Goal: Task Accomplishment & Management: Manage account settings

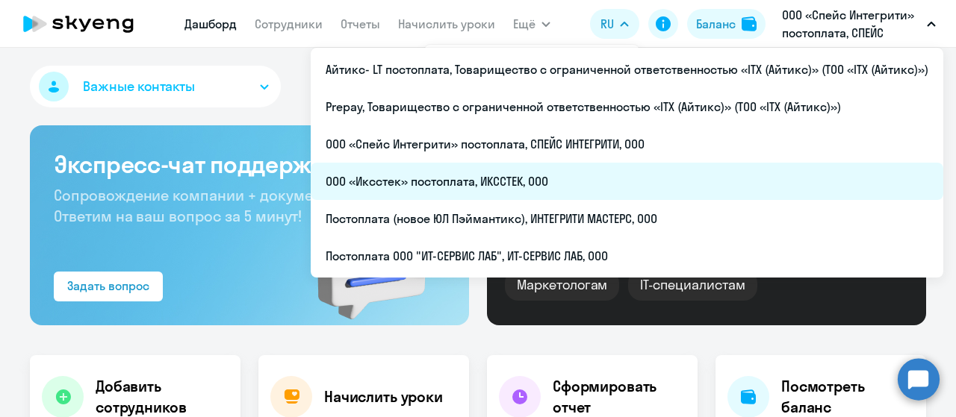
click at [574, 172] on li "ООО «Иксстек» постоплата, ИКССТЕК, ООО" at bounding box center [627, 181] width 632 height 37
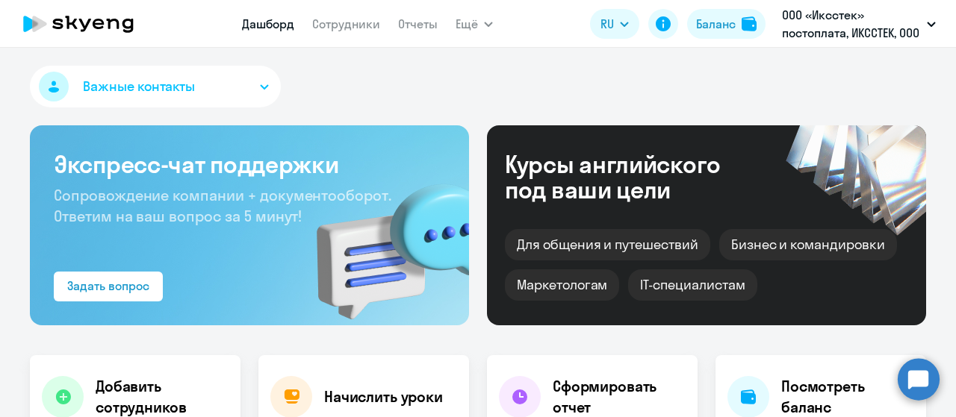
select select "30"
click at [349, 27] on link "Сотрудники" at bounding box center [346, 23] width 68 height 15
select select "30"
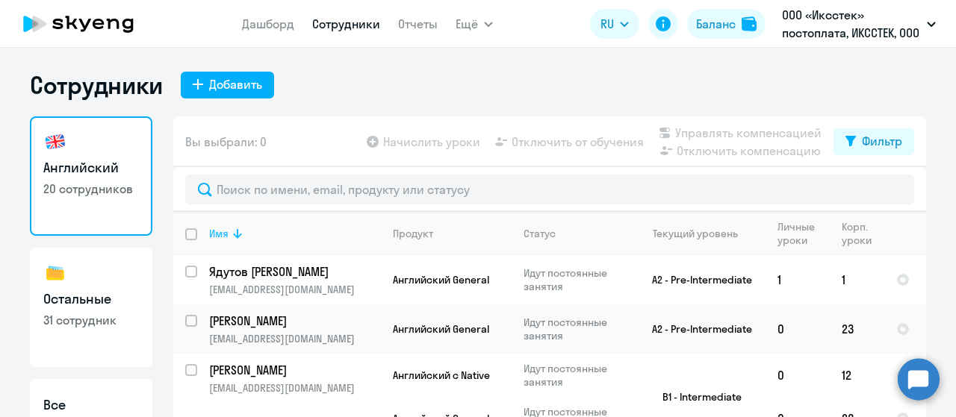
click at [233, 236] on icon at bounding box center [237, 234] width 9 height 10
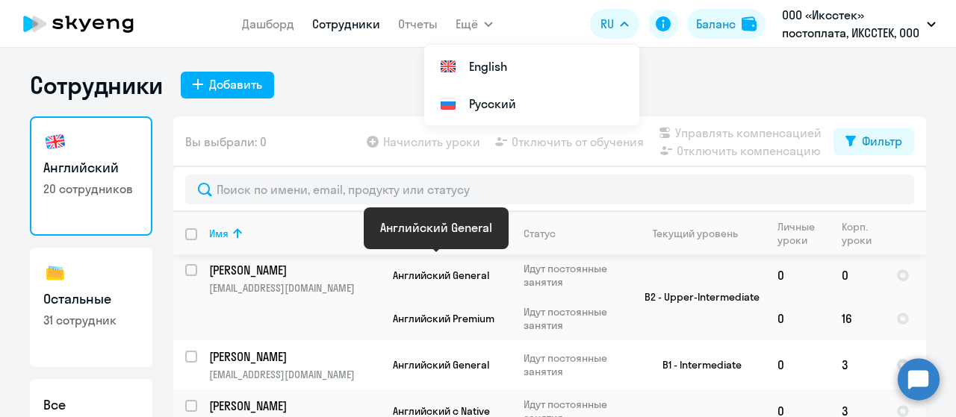
scroll to position [821, 0]
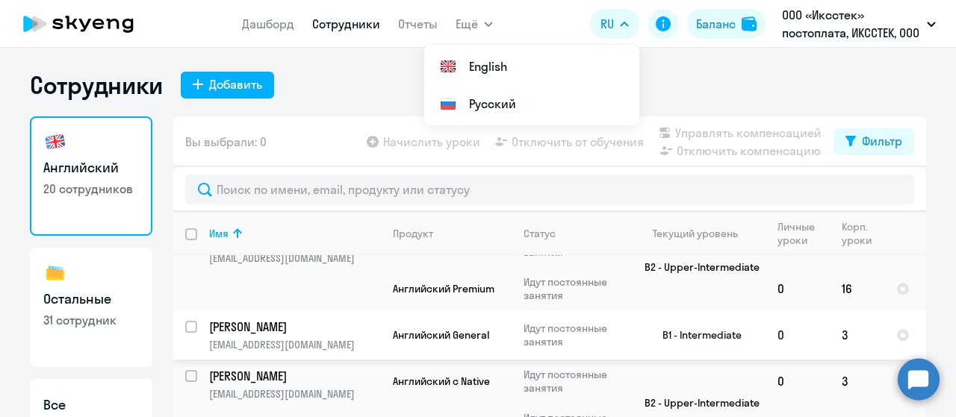
click at [190, 321] on input "select row 5105306" at bounding box center [200, 336] width 30 height 30
checkbox input "true"
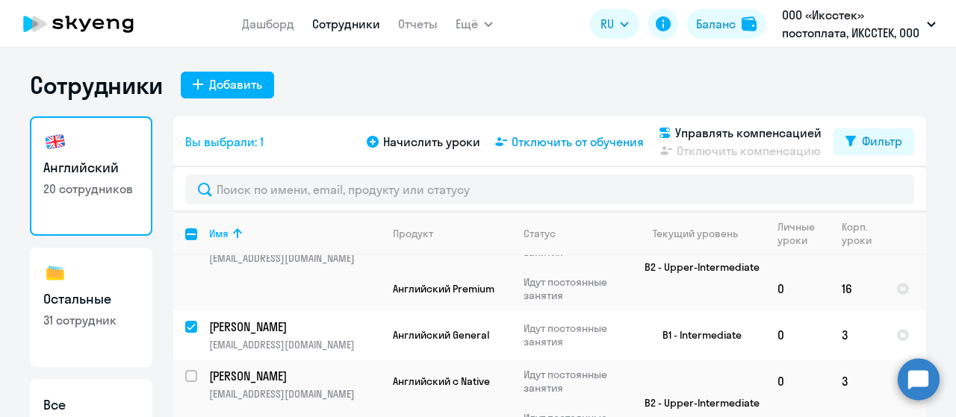
click at [571, 142] on span "Отключить от обучения" at bounding box center [577, 142] width 132 height 18
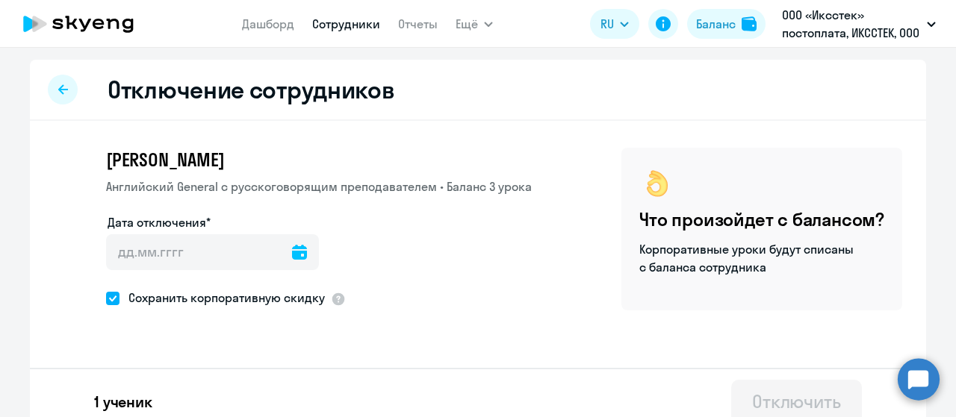
click at [292, 254] on icon at bounding box center [299, 252] width 15 height 15
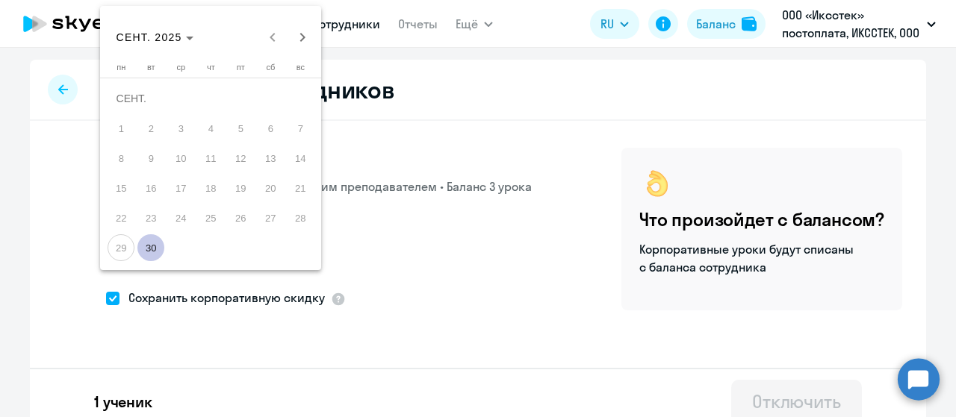
click at [155, 247] on span "30" at bounding box center [150, 247] width 27 height 27
type input "30.09.2025"
type input "30.9.2025"
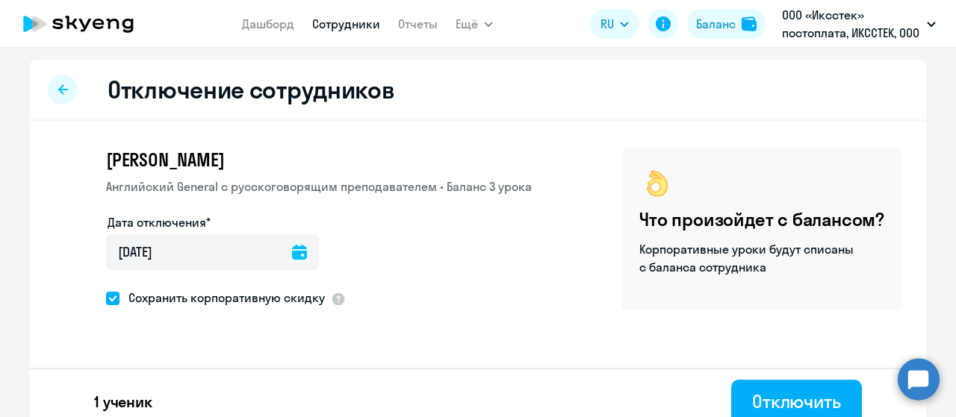
click at [106, 296] on span at bounding box center [112, 298] width 13 height 13
click at [105, 298] on input "Сохранить корпоративную скидку" at bounding box center [105, 298] width 1 height 1
checkbox input "false"
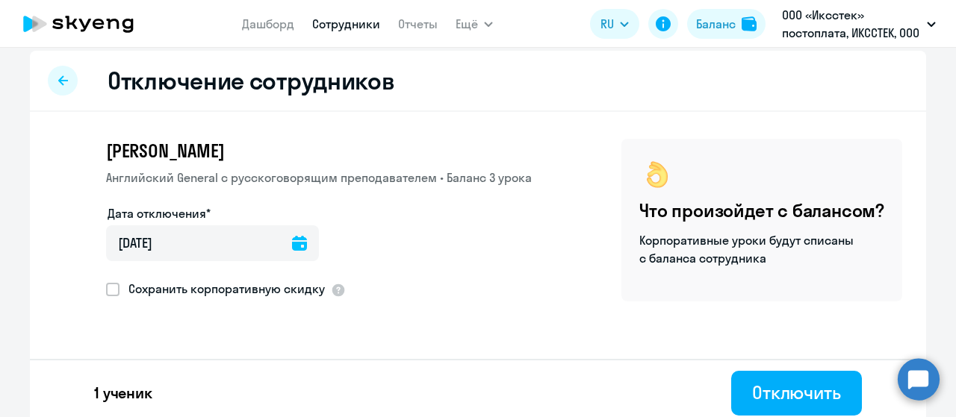
scroll to position [18, 0]
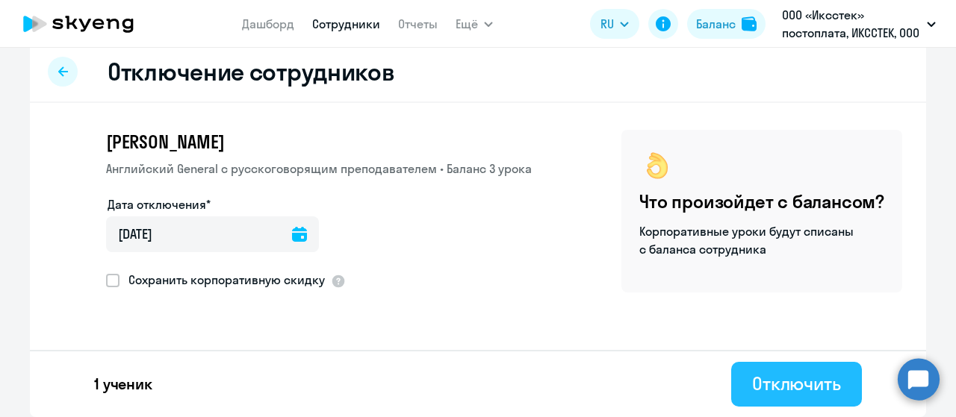
click at [753, 378] on div "Отключить" at bounding box center [796, 384] width 89 height 24
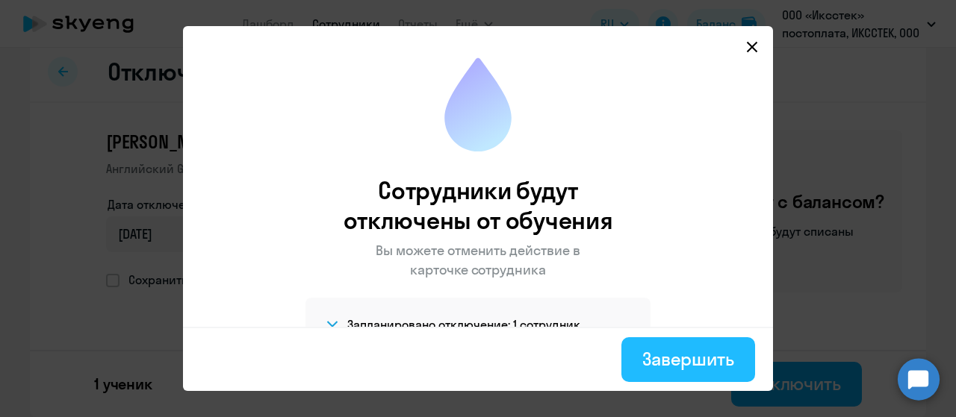
click at [682, 369] on div "Завершить" at bounding box center [688, 359] width 92 height 24
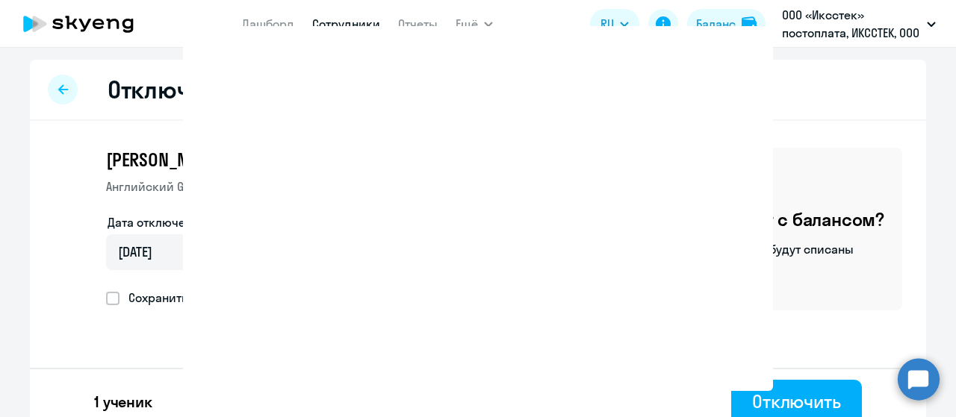
select select "30"
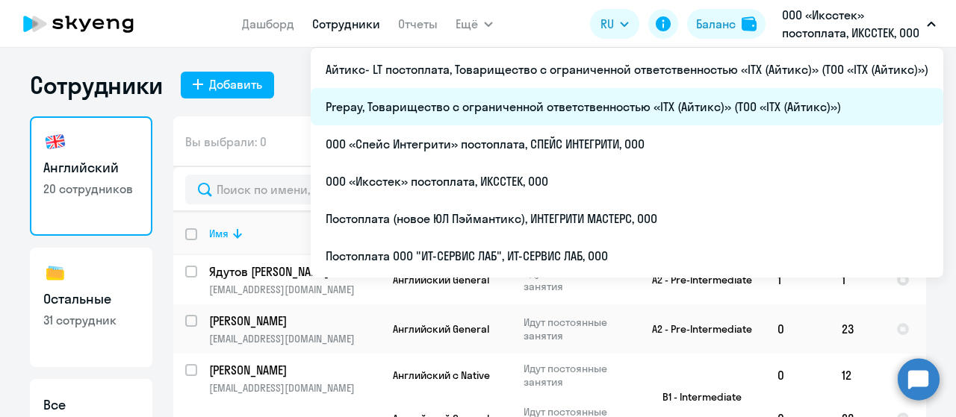
click at [662, 103] on li "Prepay, Товарищество с ограниченной ответственностью «ITX (Айтикс)» (ТОО «ITX (…" at bounding box center [627, 106] width 632 height 37
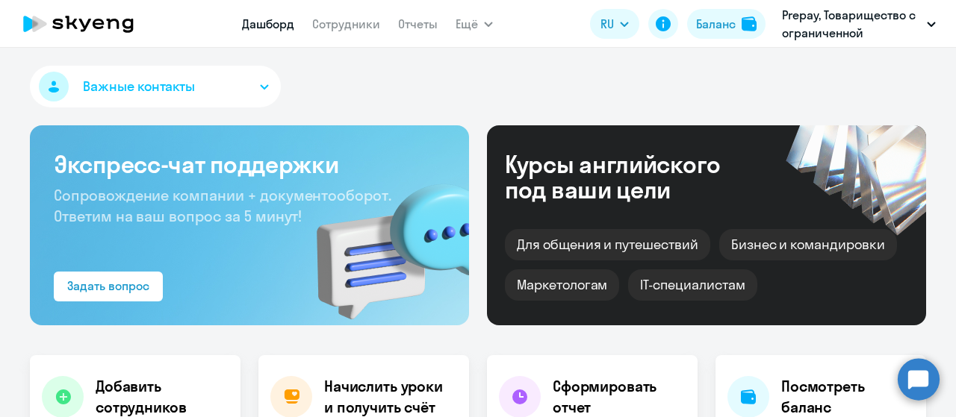
select select "30"
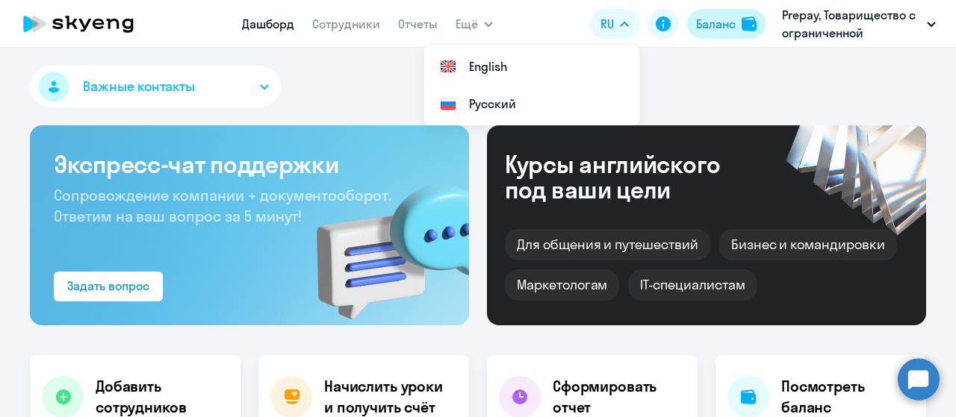
click at [711, 25] on div "Баланс" at bounding box center [716, 24] width 40 height 18
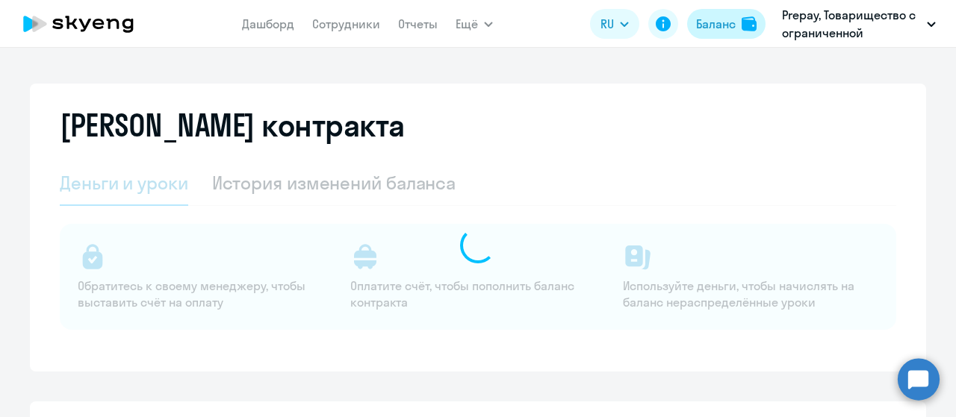
select select "english_adult_not_native_speaker"
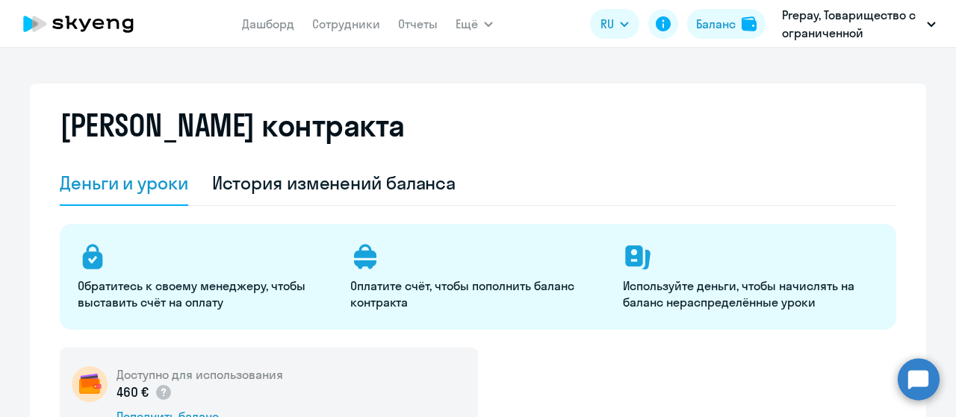
click at [110, 29] on icon at bounding box center [78, 23] width 131 height 37
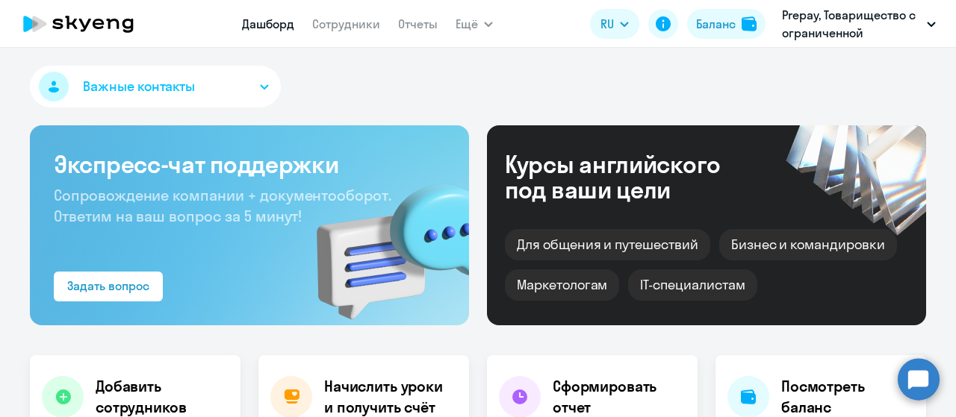
select select "30"
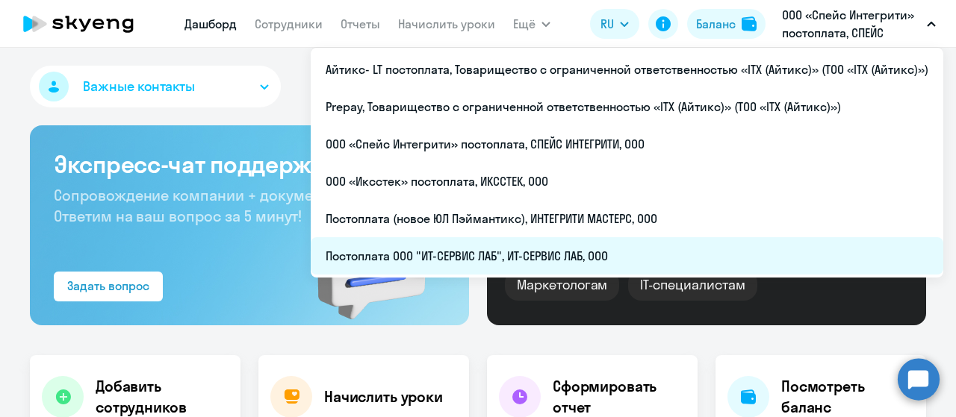
click at [424, 258] on li "Постоплата ООО "ИТ-СЕРВИС ЛАБ", ИТ-СЕРВИС ЛАБ, ООО" at bounding box center [627, 255] width 632 height 37
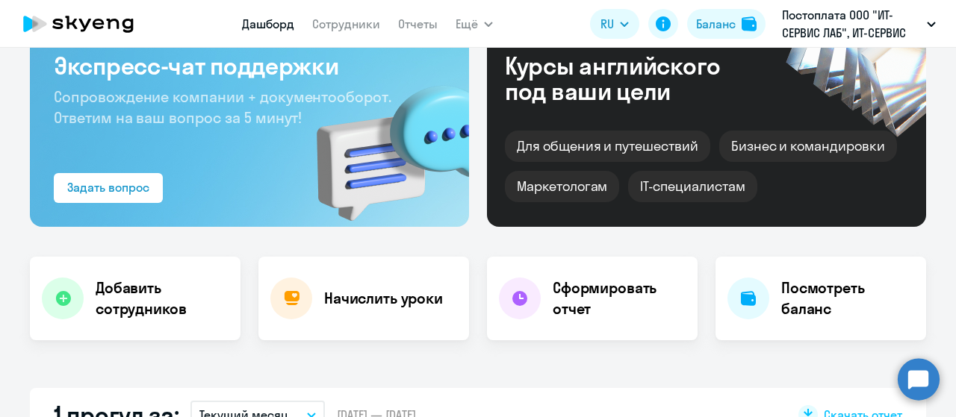
scroll to position [149, 0]
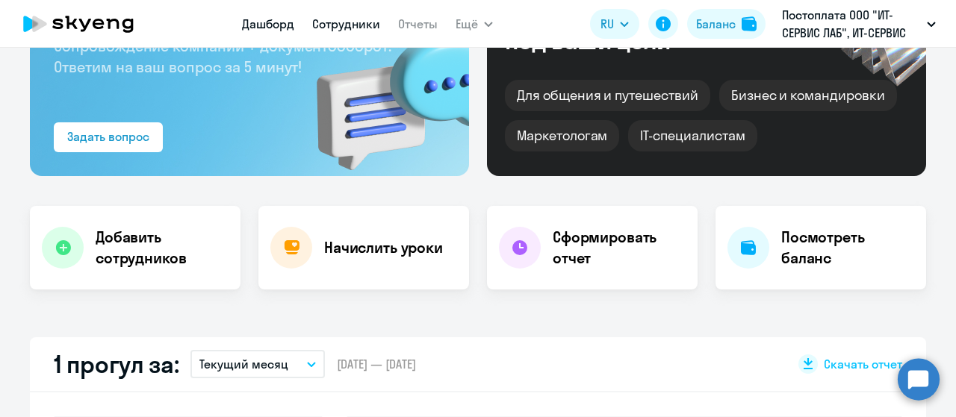
click at [371, 25] on link "Сотрудники" at bounding box center [346, 23] width 68 height 15
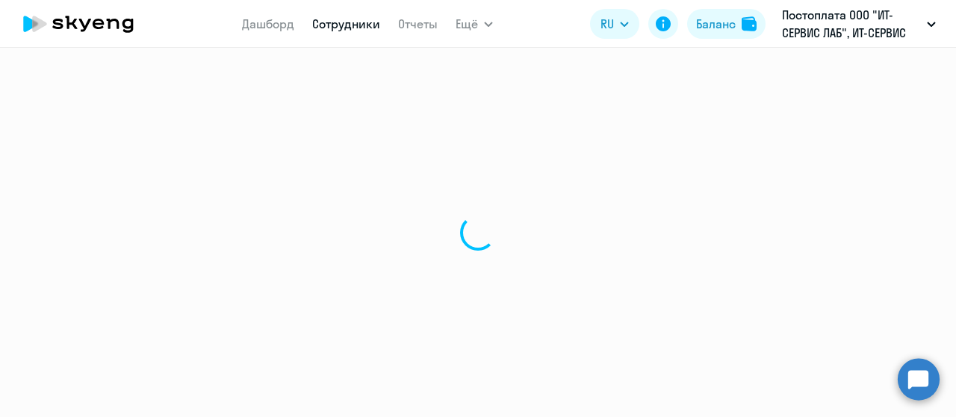
select select "30"
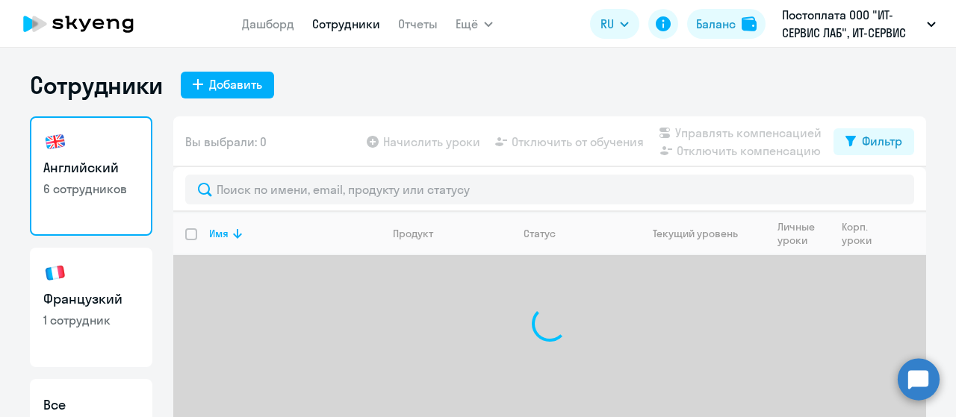
click at [61, 306] on h3 "Французкий" at bounding box center [91, 299] width 96 height 19
select select "30"
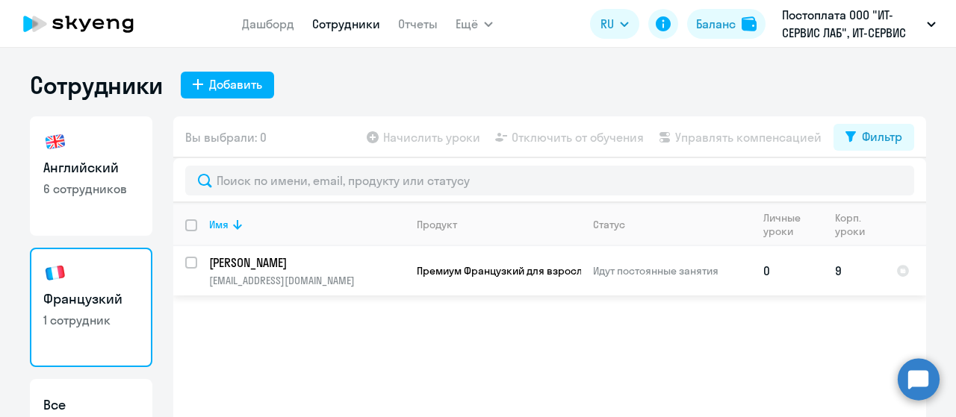
click at [477, 261] on td "Премиум Французкий для взрослых" at bounding box center [493, 270] width 176 height 49
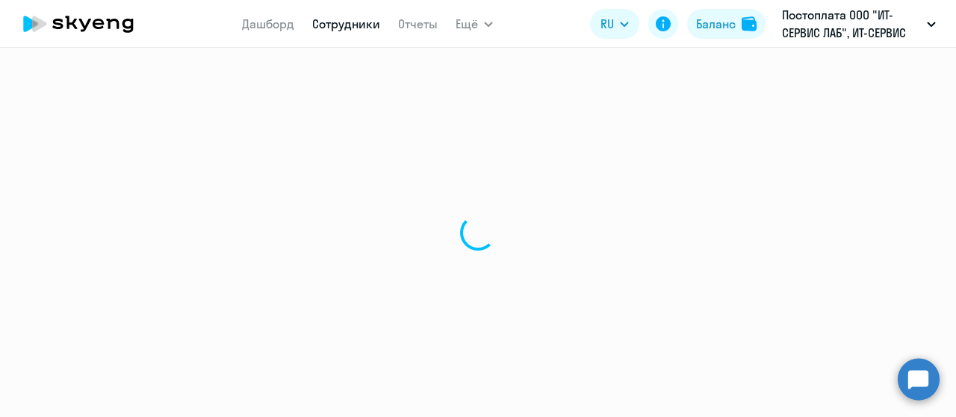
select select "french"
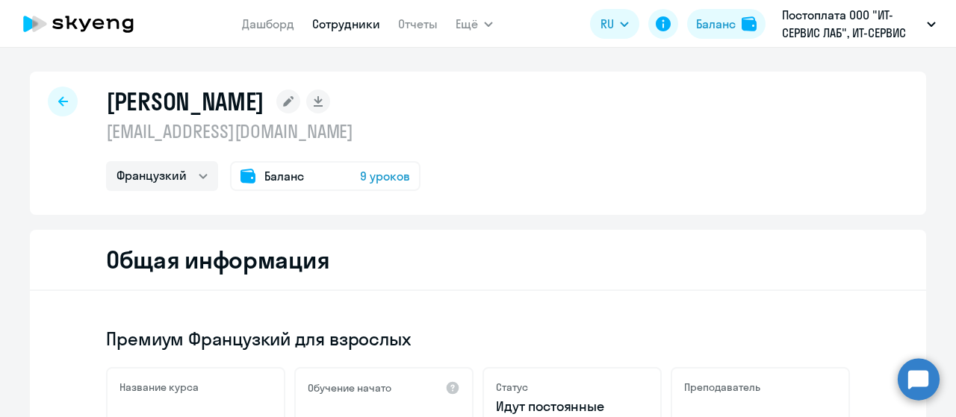
click at [305, 177] on div "Баланс 9 уроков" at bounding box center [325, 176] width 190 height 30
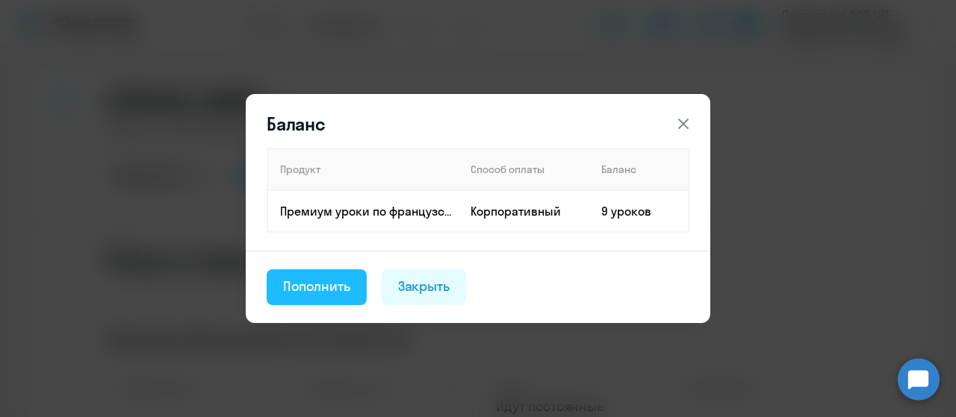
click at [302, 290] on div "Пополнить" at bounding box center [316, 286] width 67 height 19
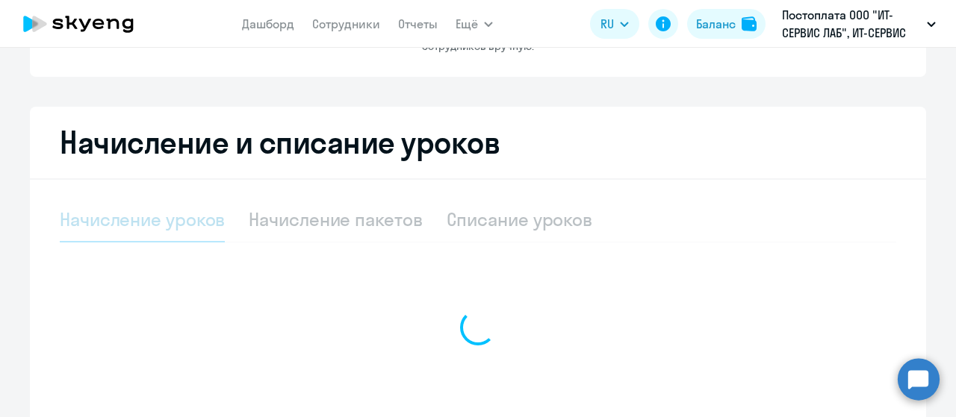
select select "10"
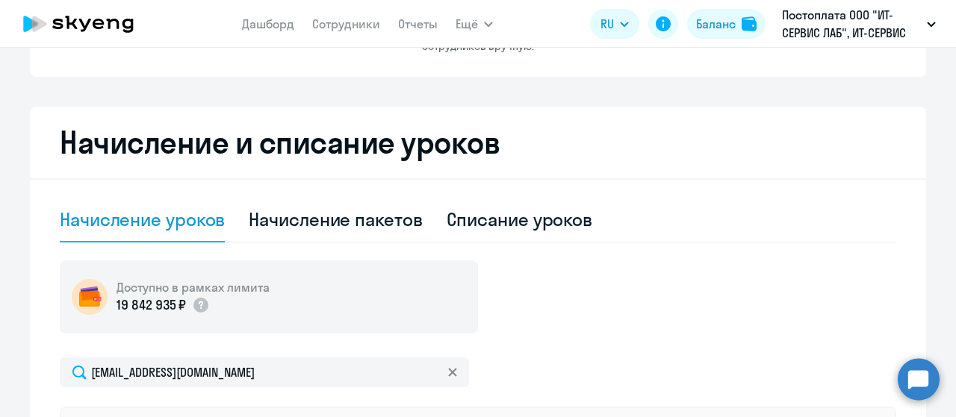
scroll to position [299, 0]
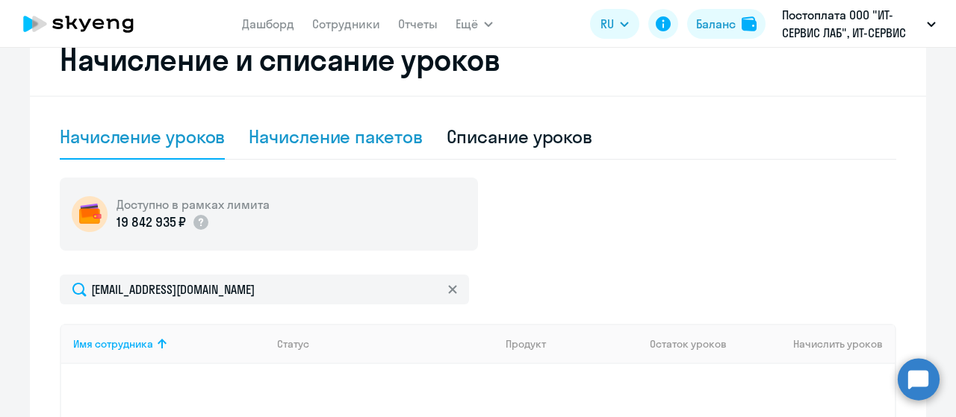
click at [324, 138] on div "Начисление пакетов" at bounding box center [335, 137] width 173 height 24
select select "10"
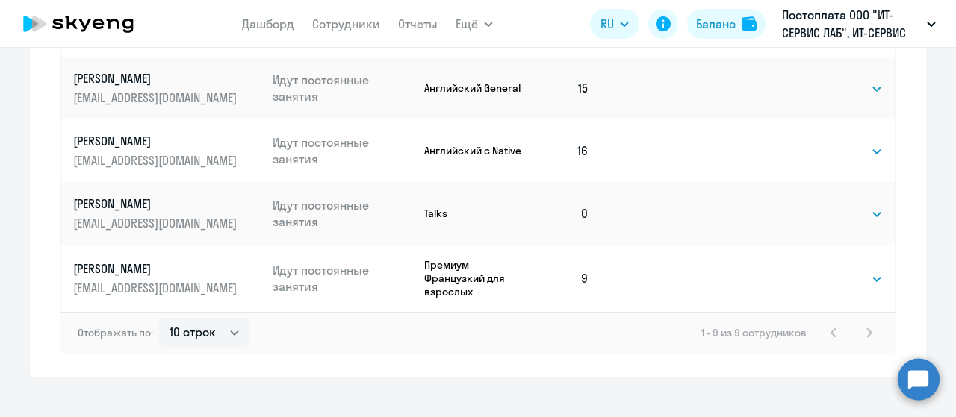
scroll to position [953, 0]
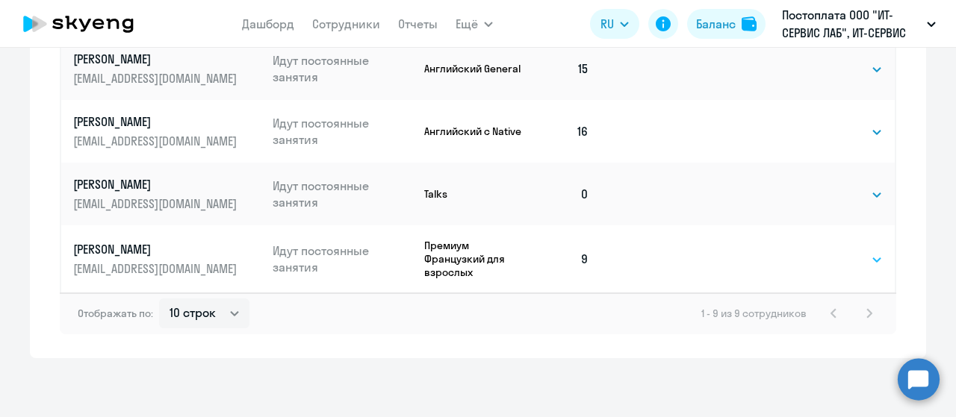
click at [867, 258] on select "Выбрать 4 8 16 32 64 96 128" at bounding box center [851, 260] width 61 height 18
click at [873, 261] on select "Выбрать 4 8 16 32 64 96 128" at bounding box center [851, 260] width 61 height 18
click at [870, 261] on select "Выбрать 4 8 16 32 64 96 128" at bounding box center [851, 260] width 61 height 18
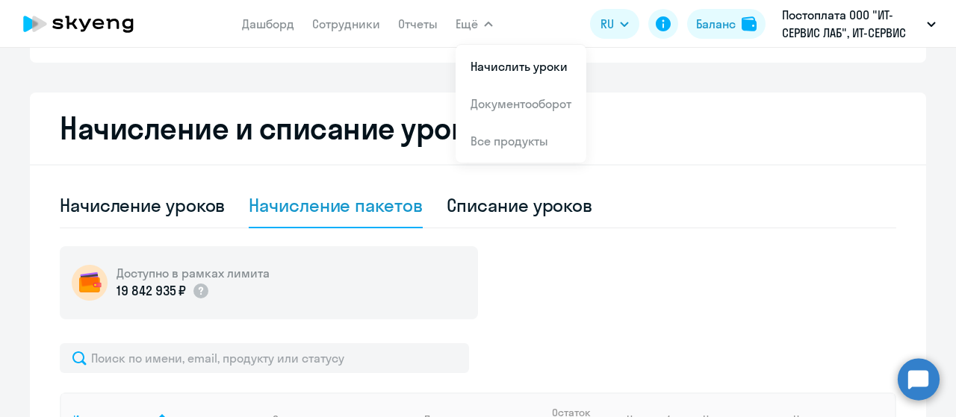
scroll to position [299, 0]
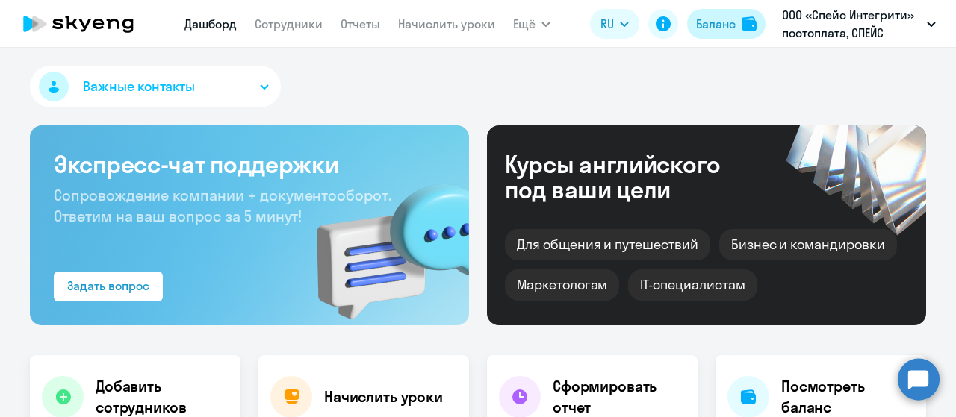
click at [732, 25] on div "Баланс" at bounding box center [716, 24] width 40 height 18
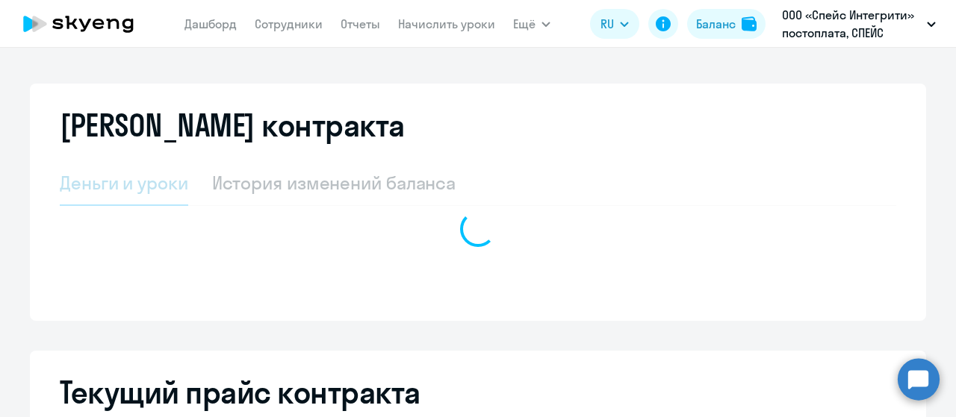
select select "english_adult_not_native_speaker"
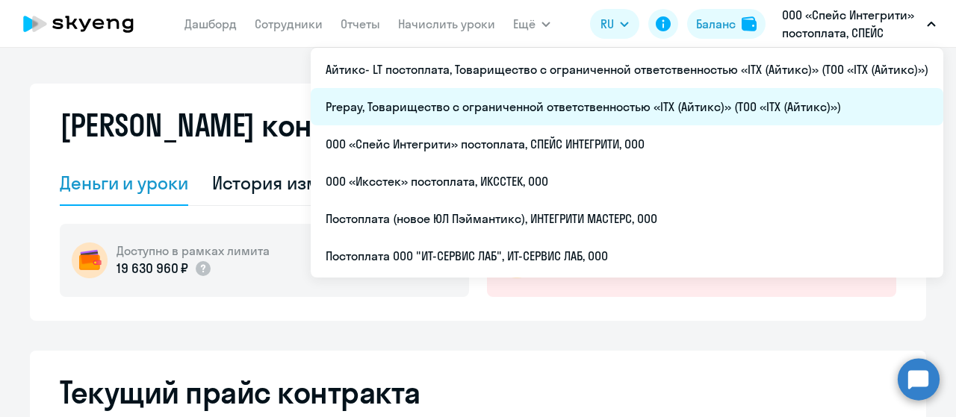
click at [651, 109] on li "Prepay, Товарищество с ограниченной ответственностью «ITX (Айтикс)» (ТОО «ITX (…" at bounding box center [627, 106] width 632 height 37
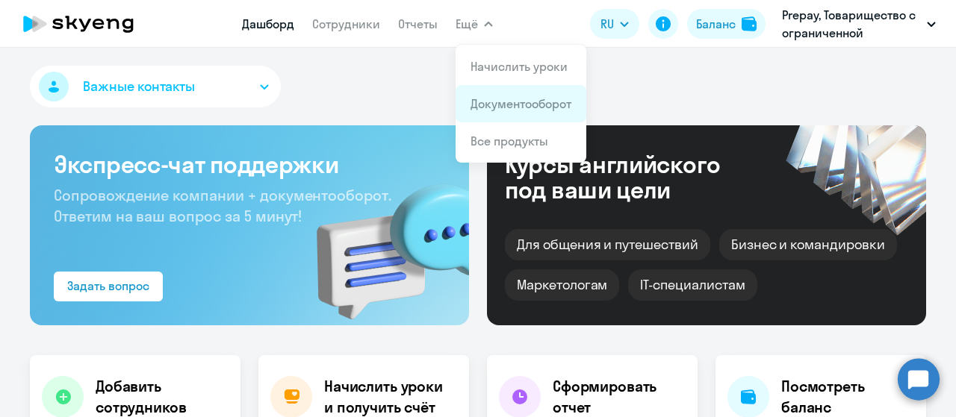
click at [512, 110] on link "Документооборот" at bounding box center [520, 103] width 101 height 15
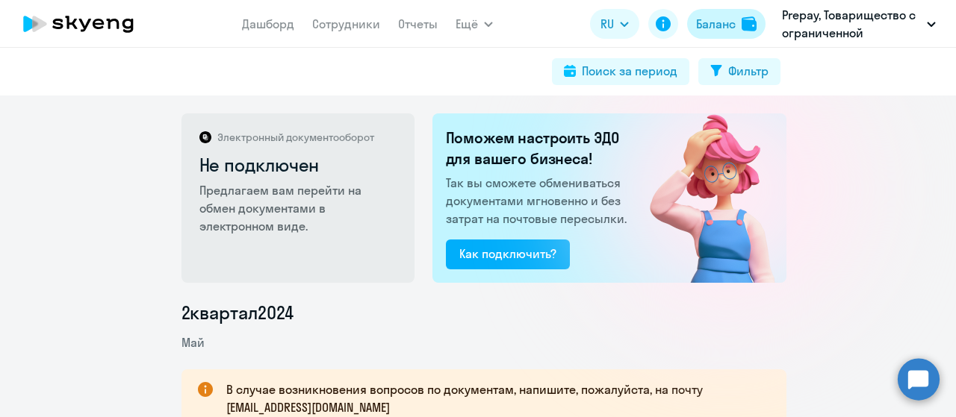
click at [729, 25] on div "Баланс" at bounding box center [716, 24] width 40 height 18
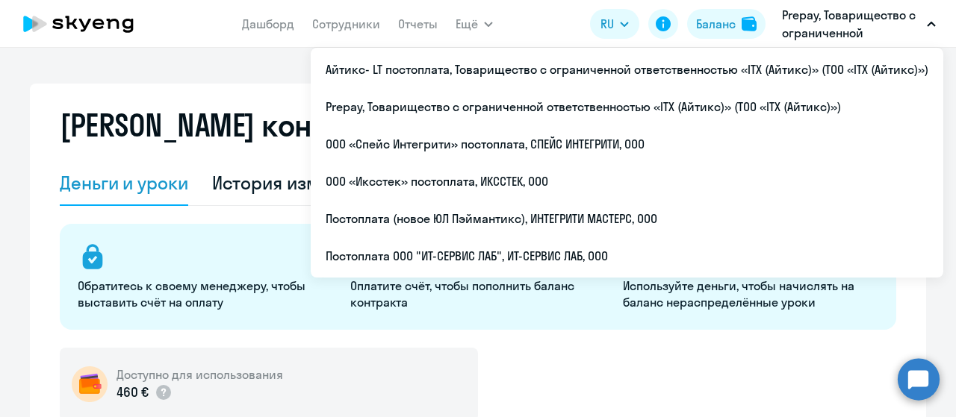
select select "english_adult_not_native_speaker"
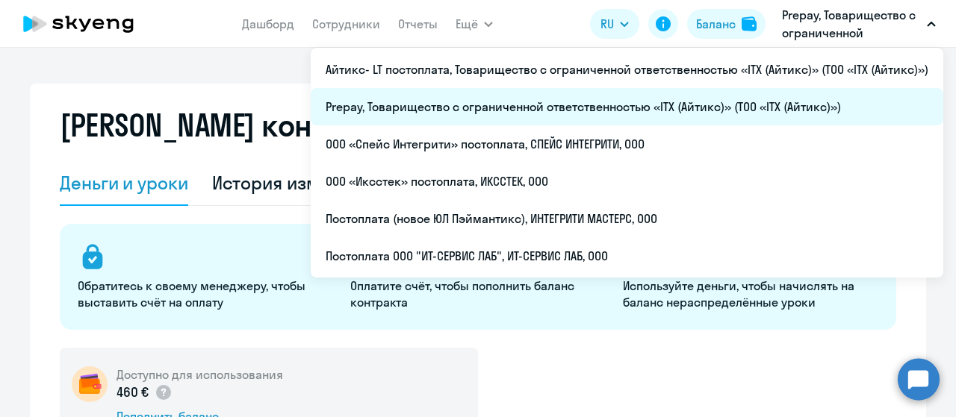
click at [693, 103] on li "Prepay, Товарищество с ограниченной ответственностью «ITX (Айтикс)» (ТОО «ITX (…" at bounding box center [627, 106] width 632 height 37
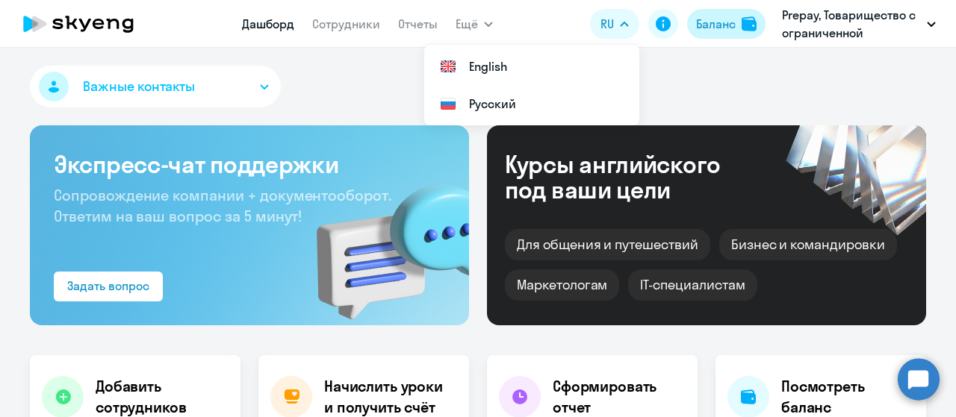
click at [720, 29] on div "Баланс" at bounding box center [716, 24] width 40 height 18
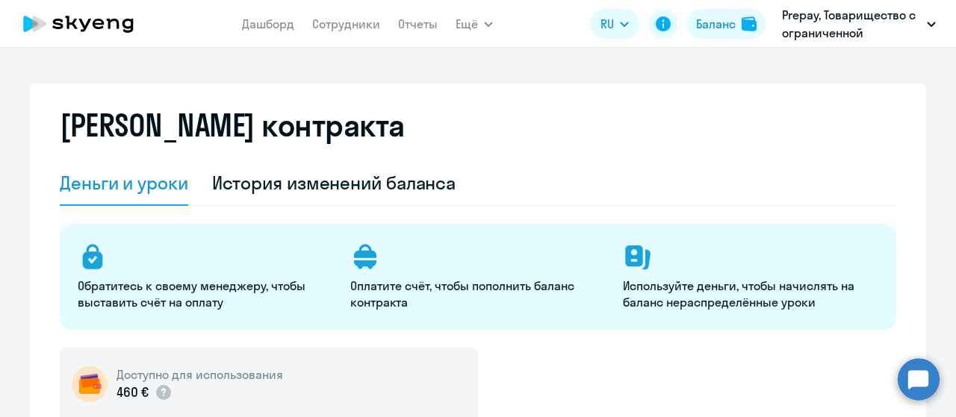
select select "english_adult_not_native_speaker"
